Goal: Task Accomplishment & Management: Manage account settings

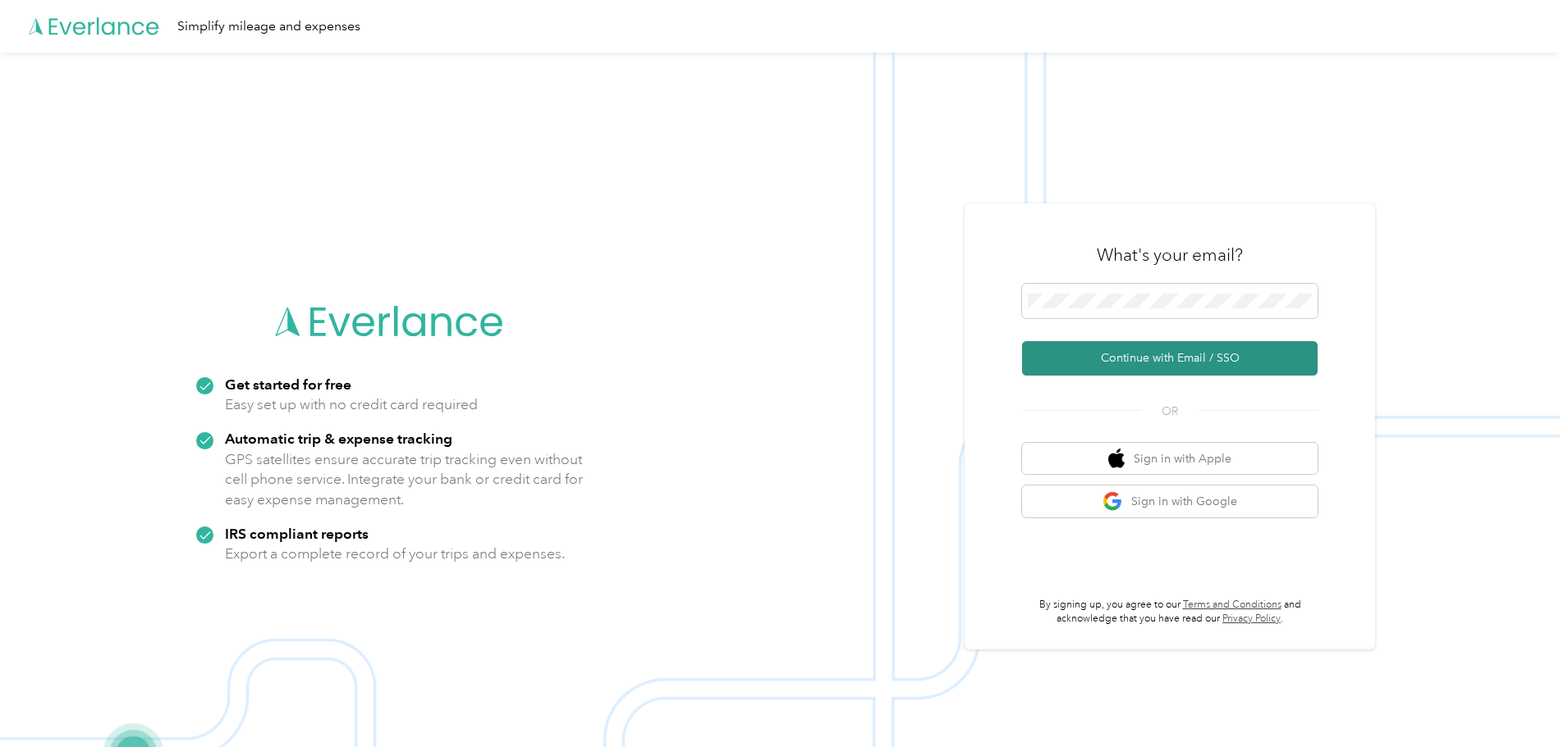
click at [1195, 374] on button "Continue with Email / SSO" at bounding box center [1169, 359] width 295 height 34
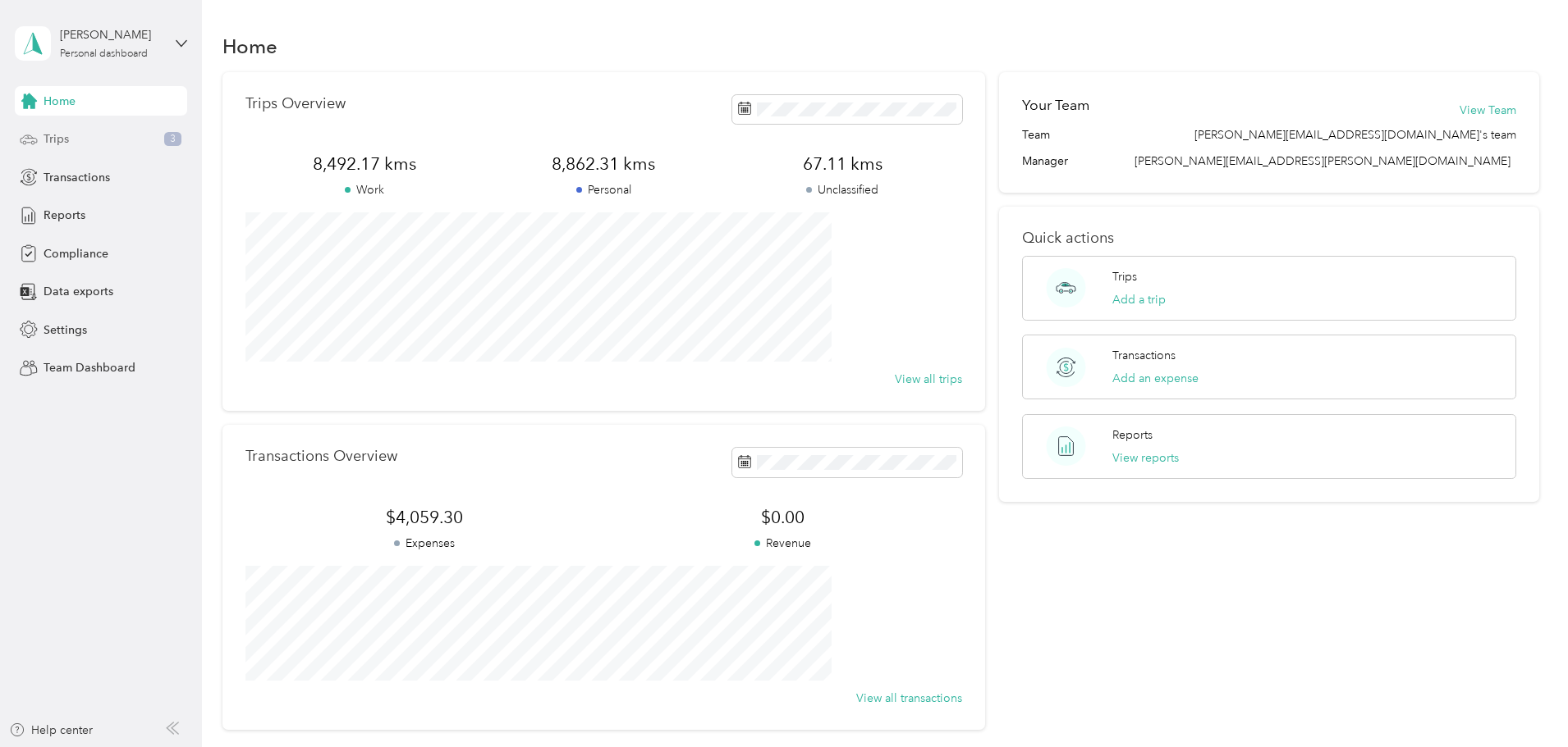
click at [133, 133] on div "Trips 3" at bounding box center [100, 139] width 172 height 30
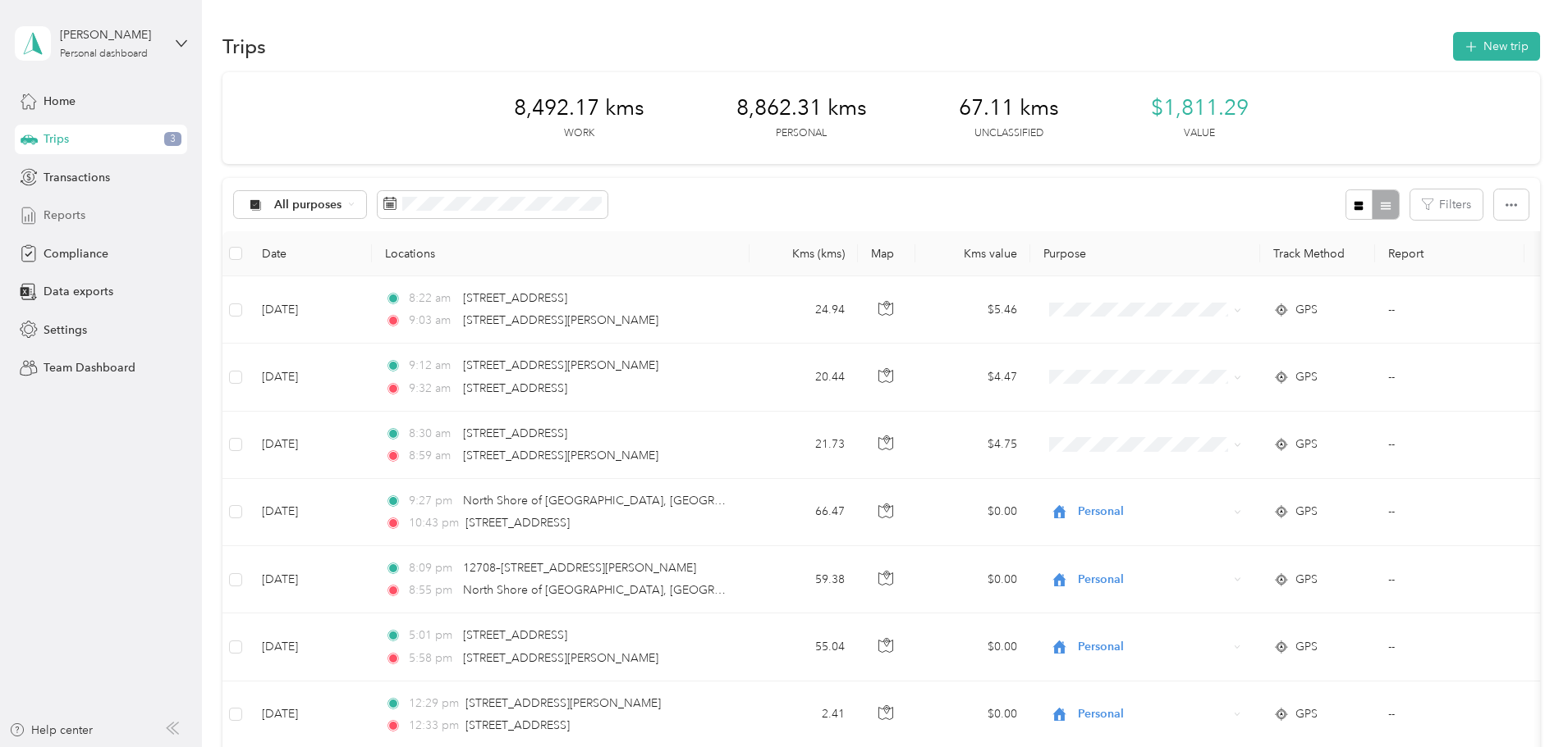
click at [106, 216] on div "Reports" at bounding box center [100, 215] width 172 height 30
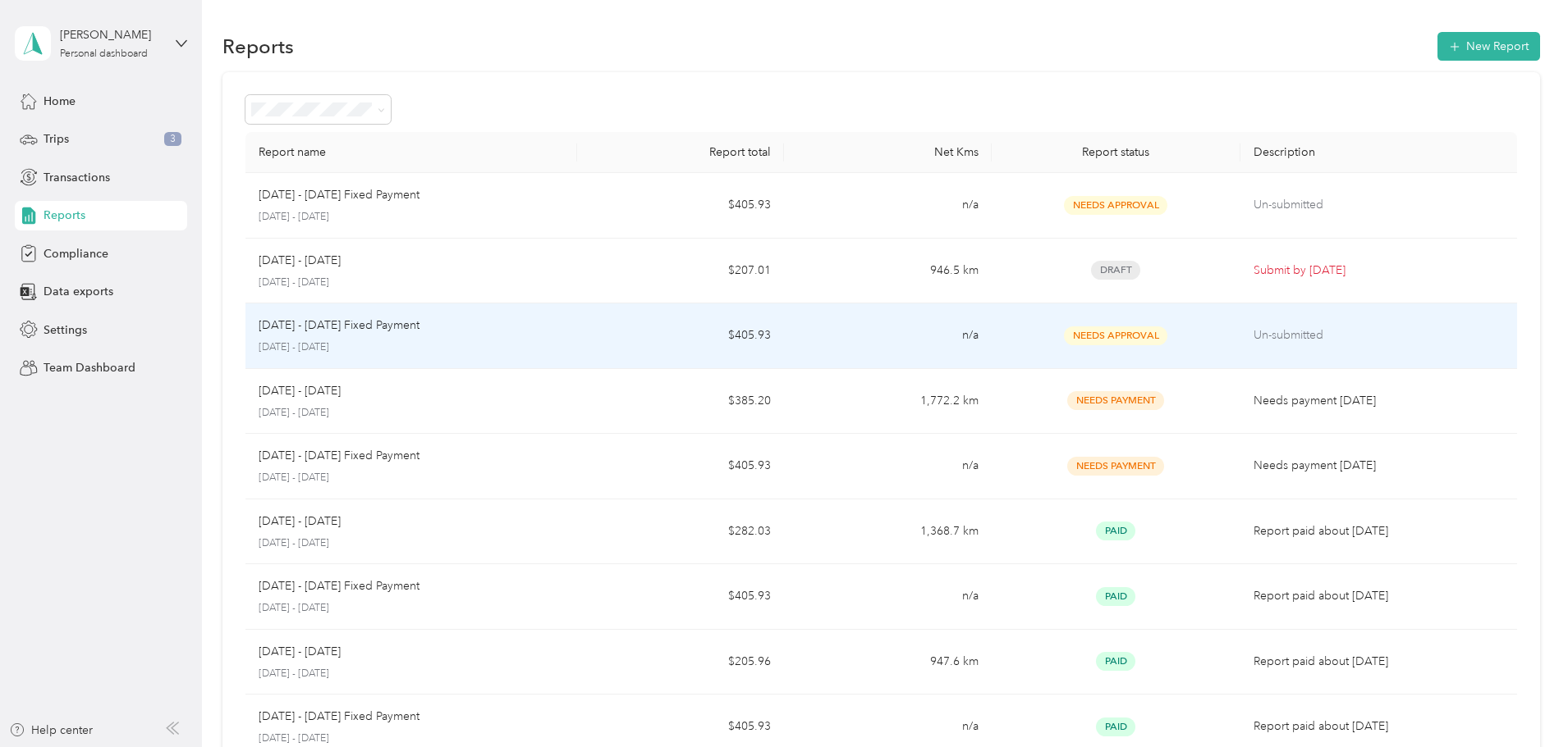
click at [1091, 343] on span "Needs Approval" at bounding box center [1115, 335] width 103 height 19
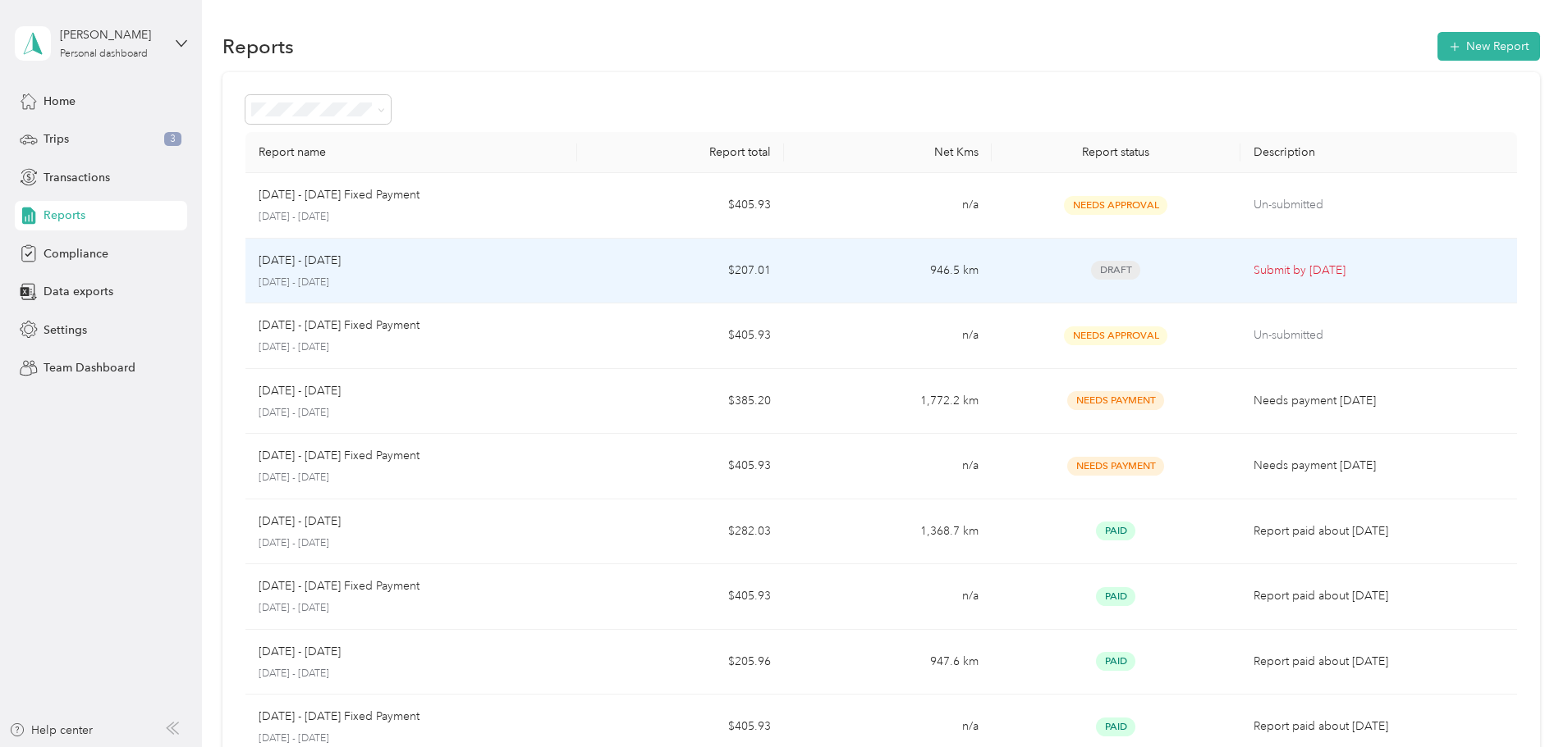
click at [1148, 271] on div "Draft" at bounding box center [1116, 270] width 222 height 19
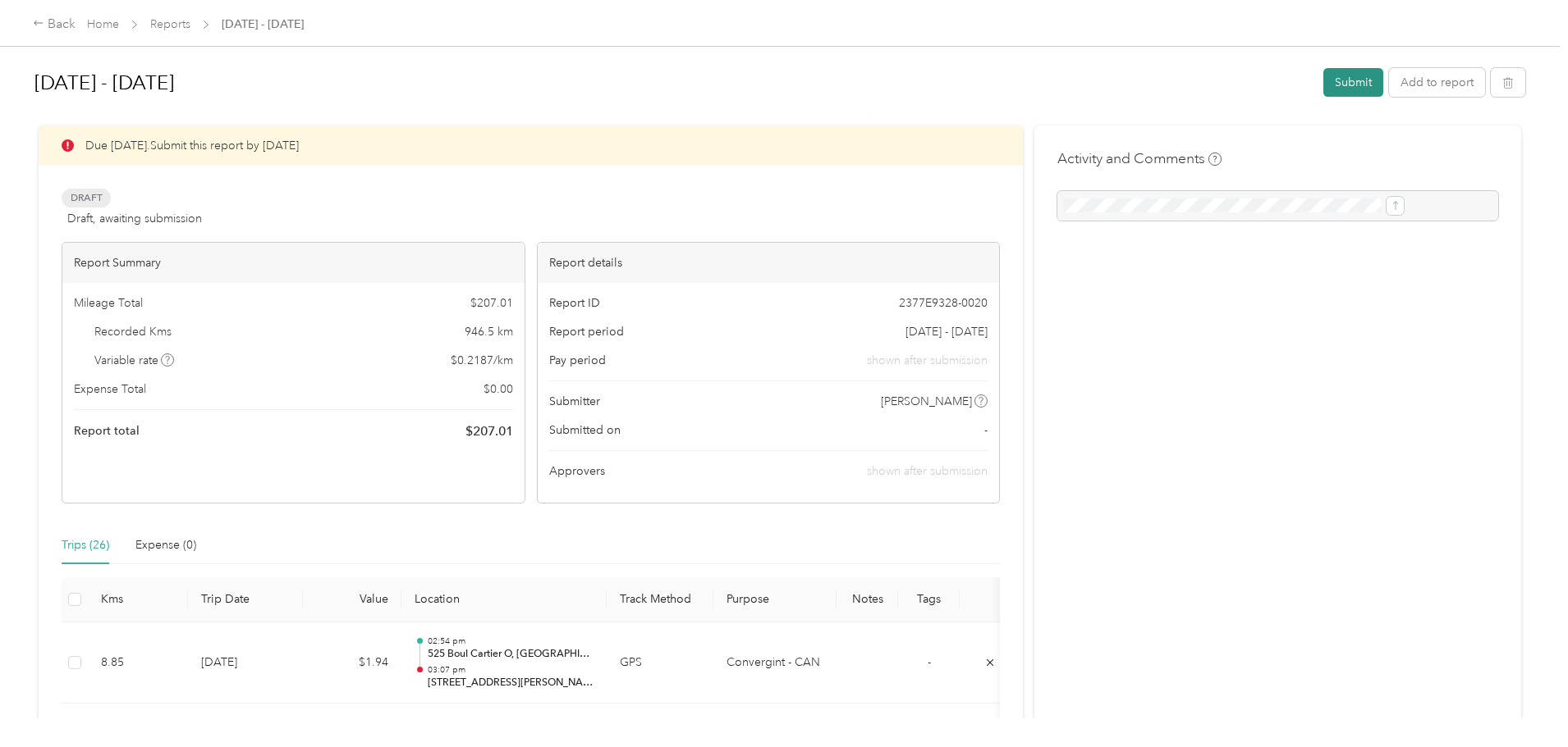
click at [1323, 84] on button "Submit" at bounding box center [1353, 83] width 60 height 29
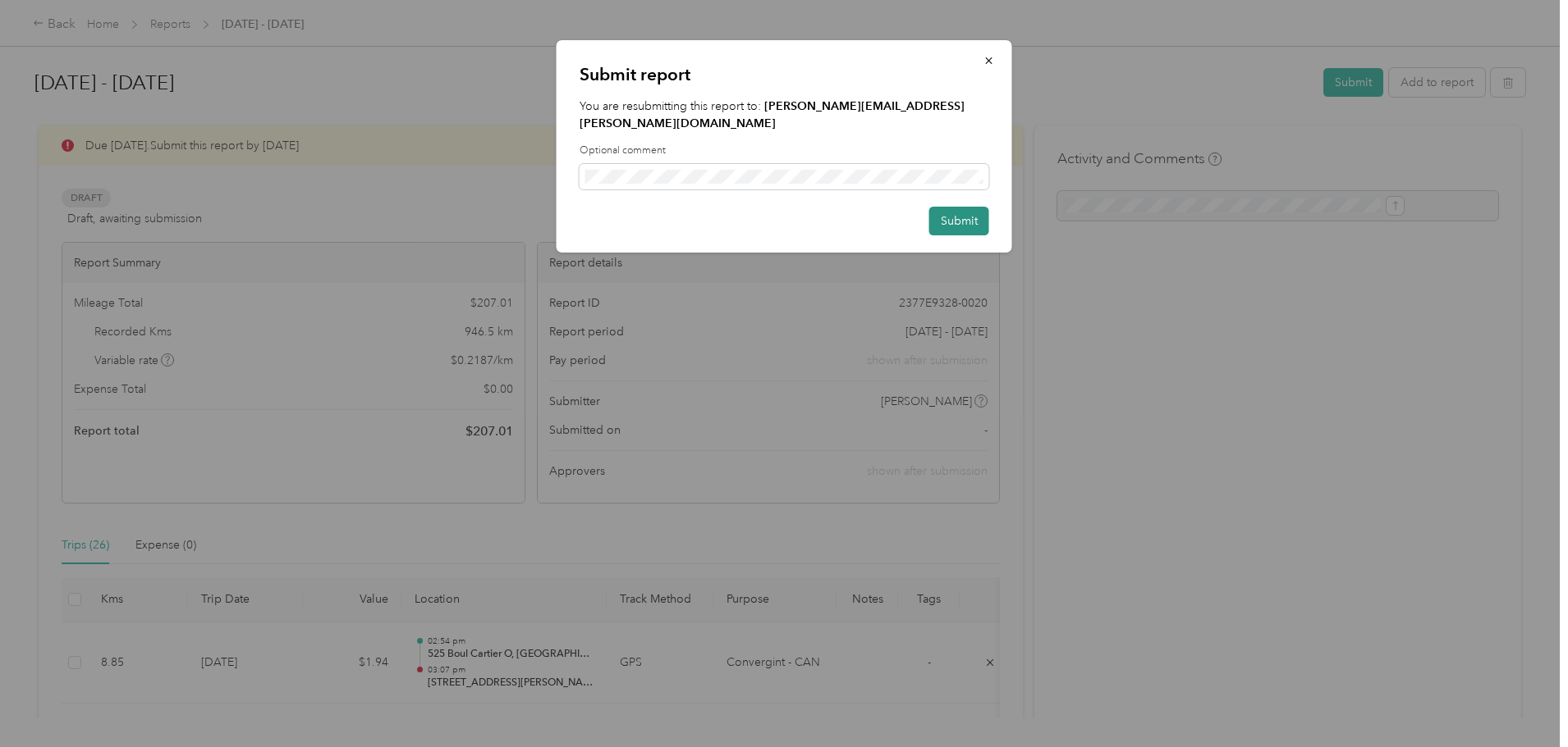
click at [951, 207] on button "Submit" at bounding box center [959, 221] width 60 height 29
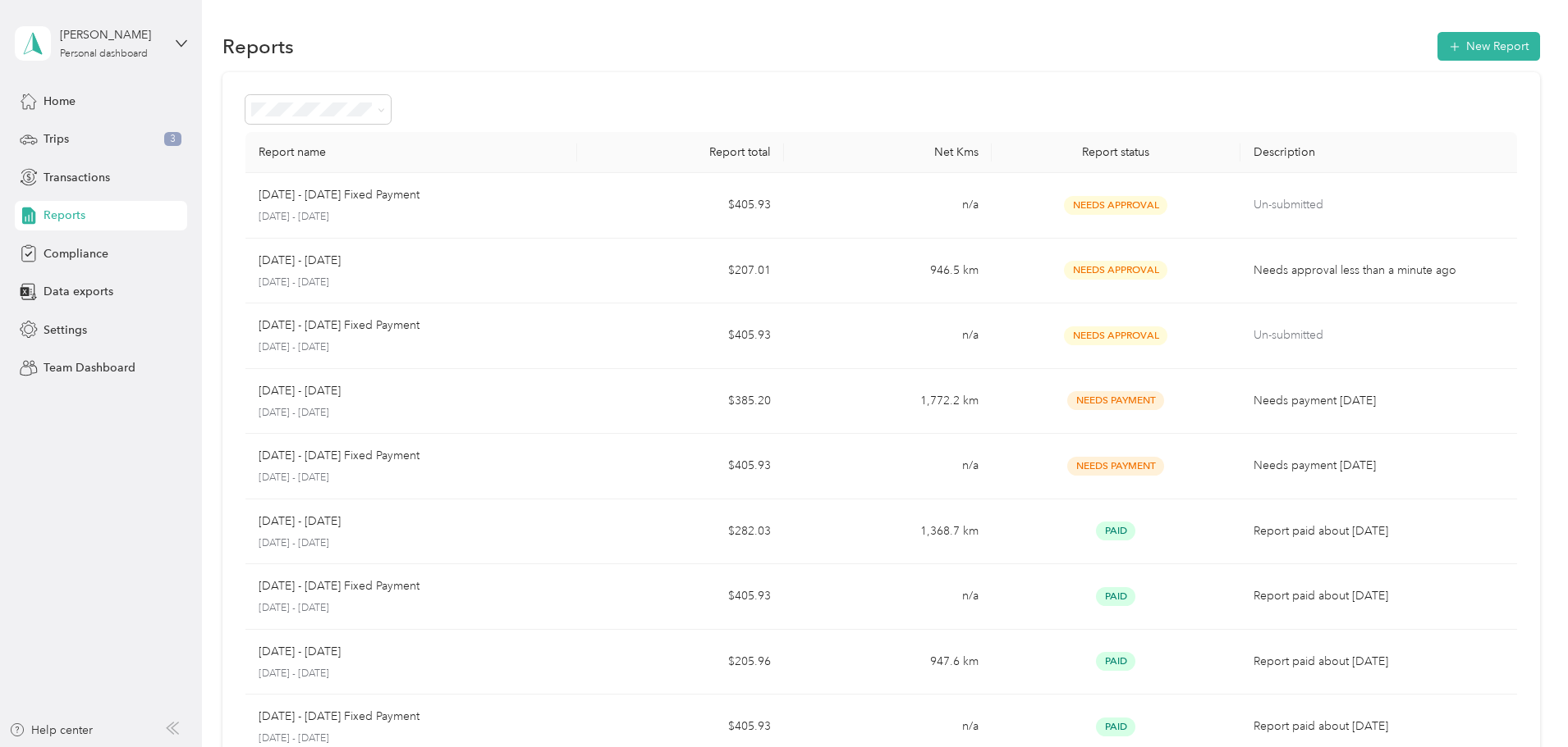
click at [693, 73] on div "Report name Report total Net Kms Report status Description [DATE] - [DATE] Fixe…" at bounding box center [881, 484] width 1317 height 823
click at [152, 140] on div "Trips 3" at bounding box center [100, 139] width 172 height 30
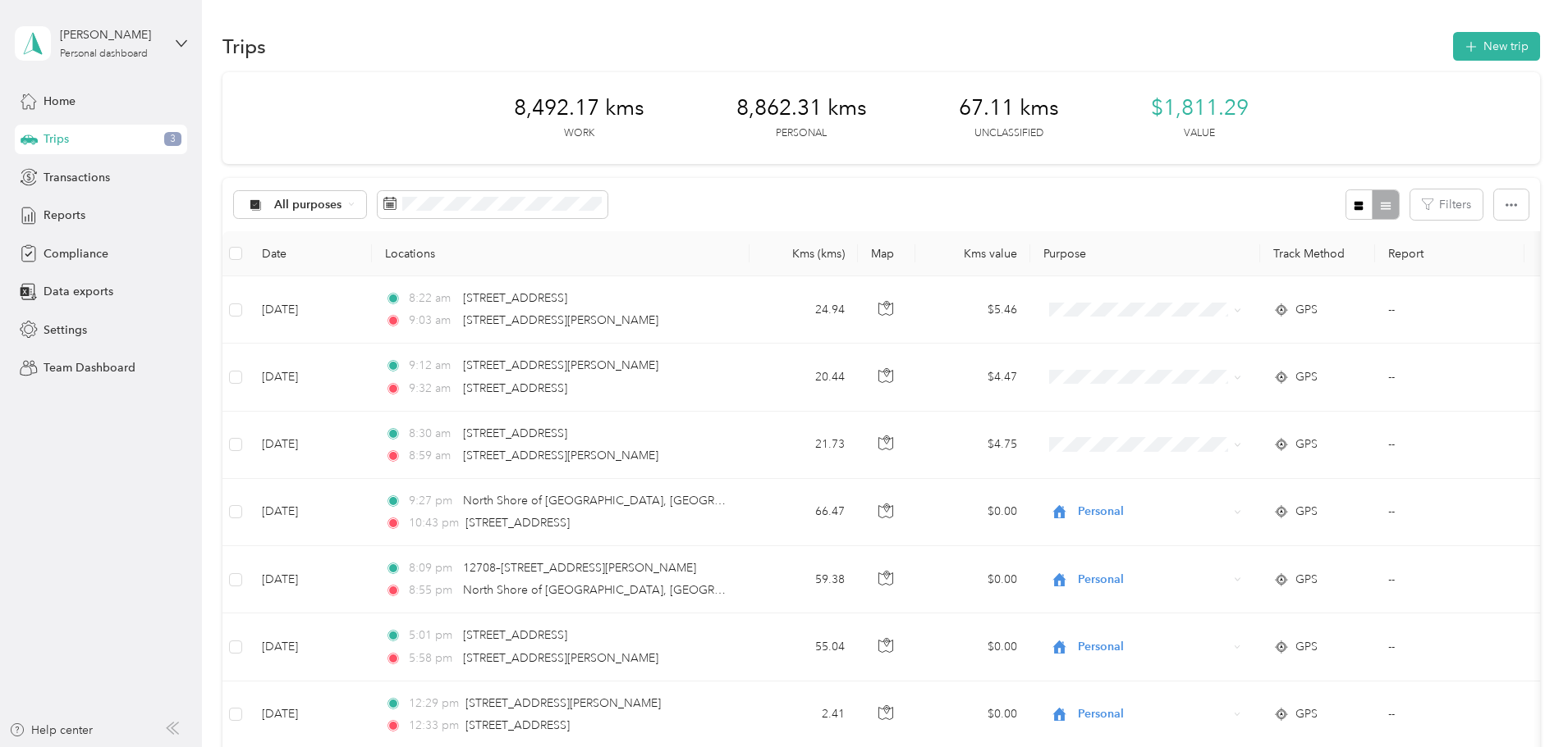
click at [1161, 32] on div "Trips New trip" at bounding box center [881, 46] width 1317 height 34
